Goal: Find specific page/section: Find specific page/section

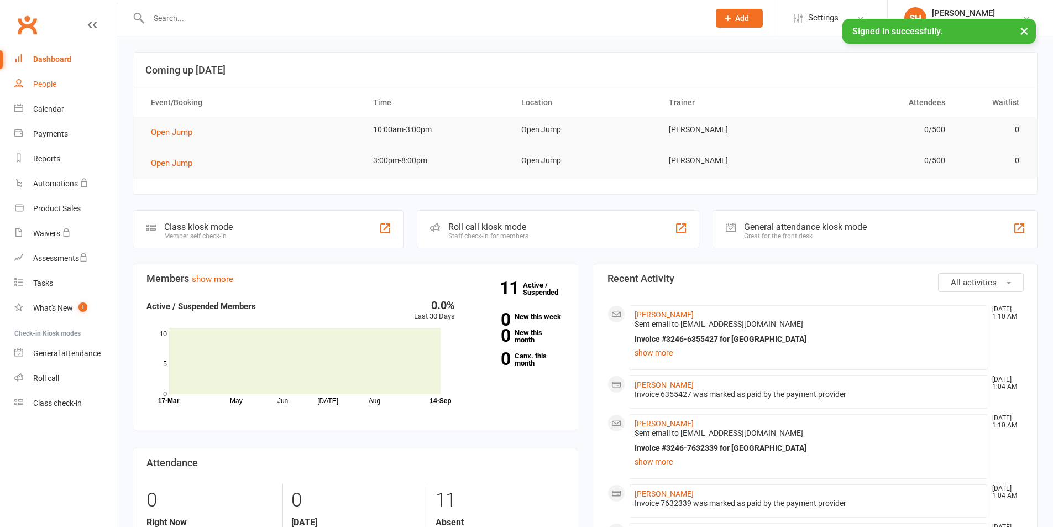
click at [51, 75] on link "People" at bounding box center [65, 84] width 102 height 25
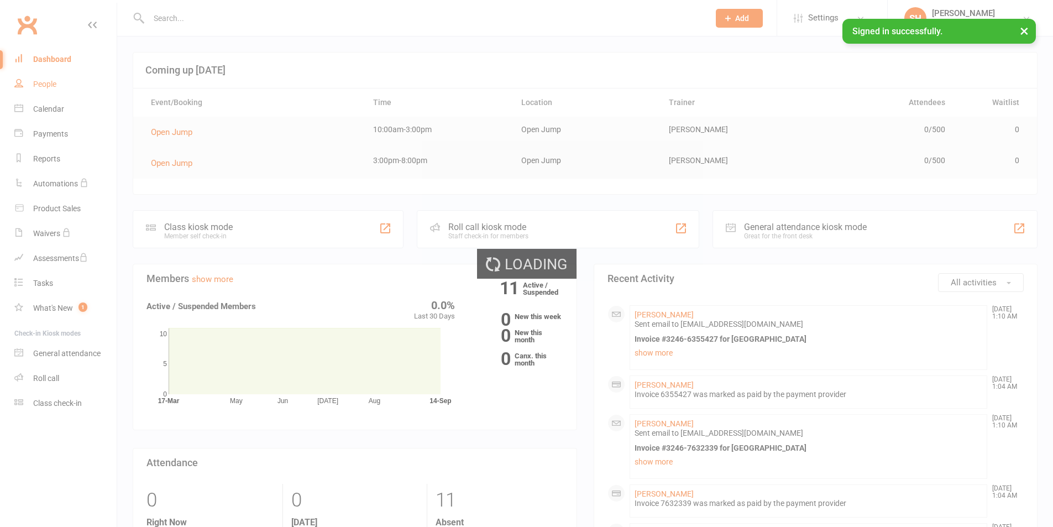
select select "100"
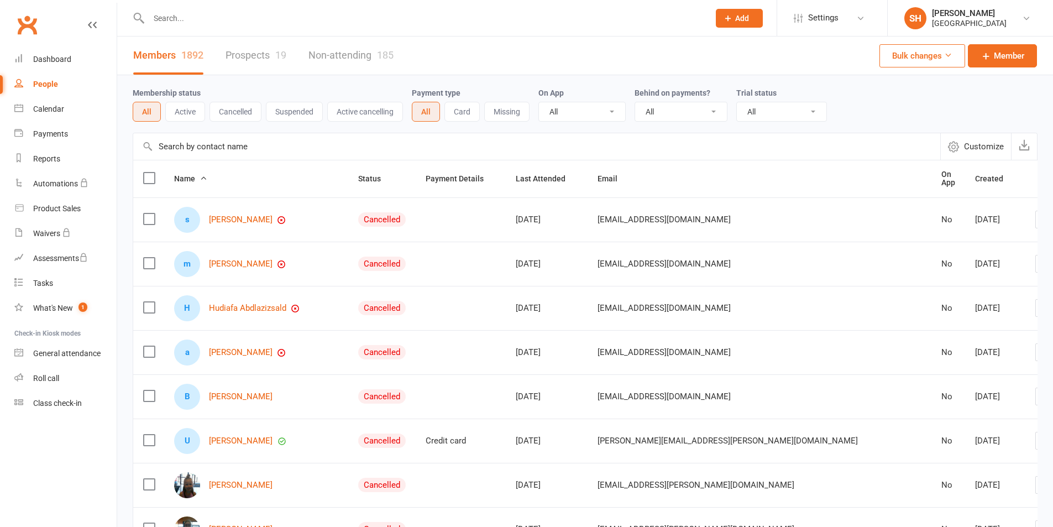
click at [169, 22] on input "text" at bounding box center [423, 18] width 556 height 15
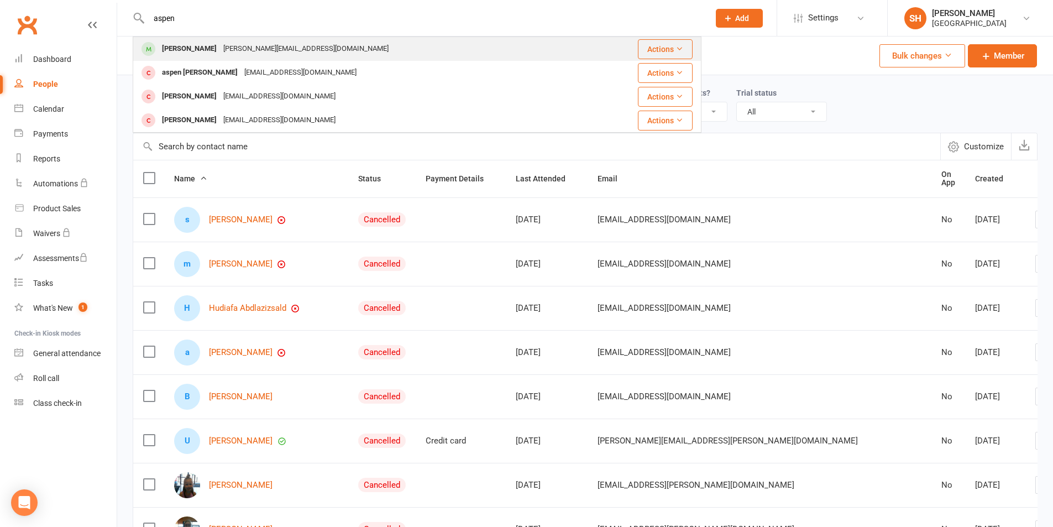
type input "aspen"
click at [260, 53] on div "[PERSON_NAME][EMAIL_ADDRESS][DOMAIN_NAME]" at bounding box center [306, 49] width 172 height 16
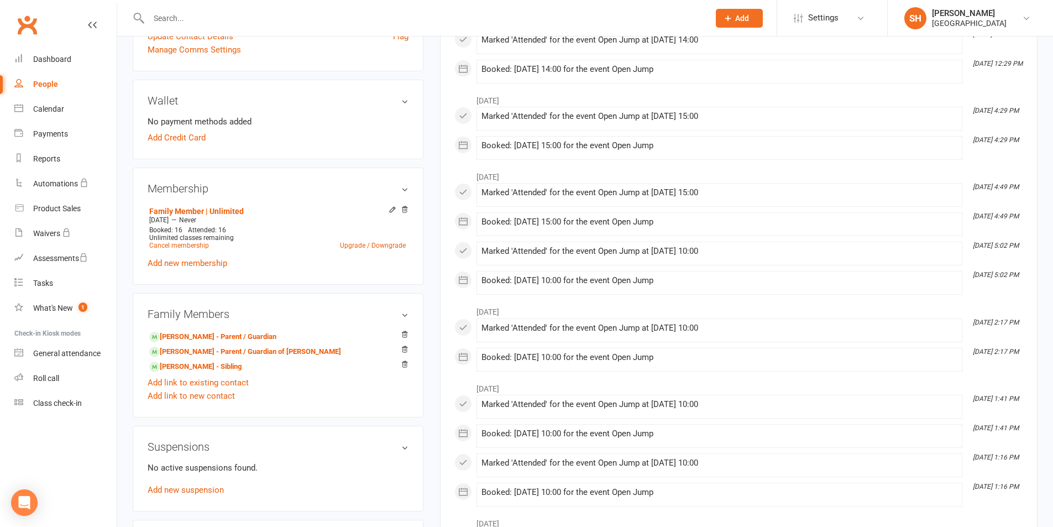
scroll to position [332, 0]
